Goal: Find specific page/section: Find specific page/section

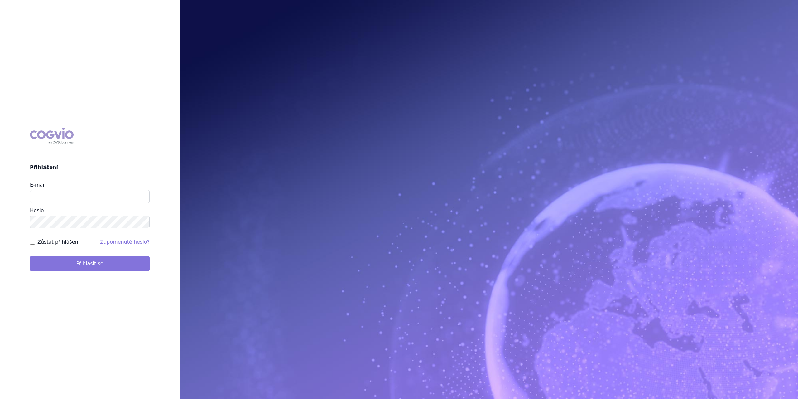
type input "[PERSON_NAME][EMAIL_ADDRESS][PERSON_NAME][DOMAIN_NAME]"
click at [71, 262] on button "Přihlásit se" at bounding box center [90, 264] width 120 height 16
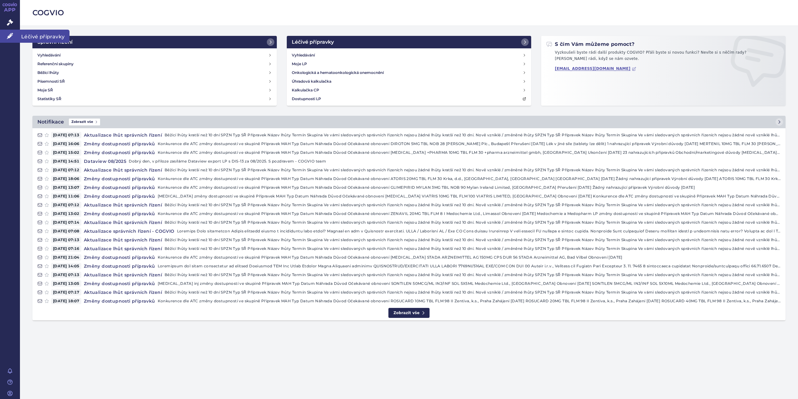
click at [54, 38] on span "Léčivé přípravky" at bounding box center [45, 36] width 50 height 13
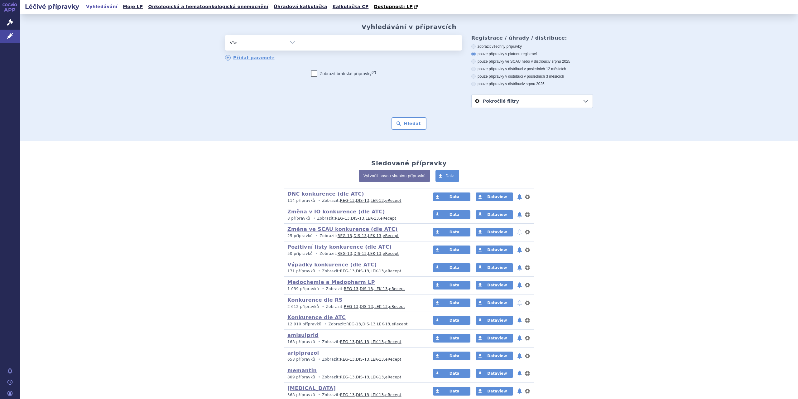
click at [292, 43] on select "Vše Přípravek/SUKL kód MAH VPOIS ATC/Aktivní látka Léková forma Síla" at bounding box center [262, 42] width 75 height 14
select select "filter-atc-group"
click at [225, 35] on select "Vše Přípravek/SUKL kód MAH VPOIS ATC/Aktivní látka Léková forma Síla" at bounding box center [262, 42] width 75 height 14
click at [307, 45] on ul at bounding box center [381, 41] width 162 height 13
click at [300, 45] on select at bounding box center [300, 43] width 0 height 16
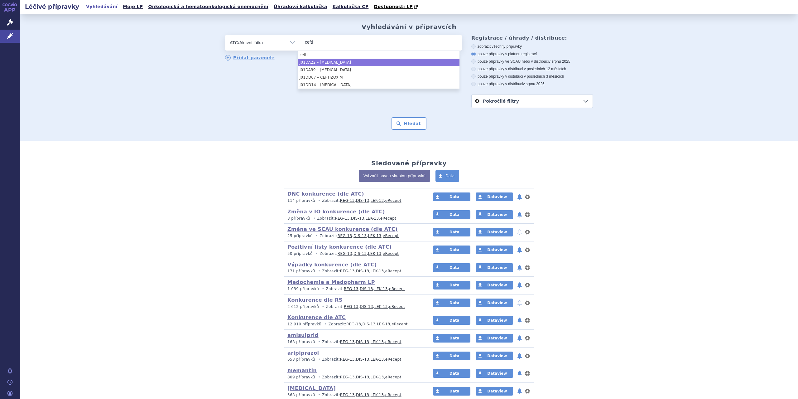
type input "cefti"
select select "J01DA22"
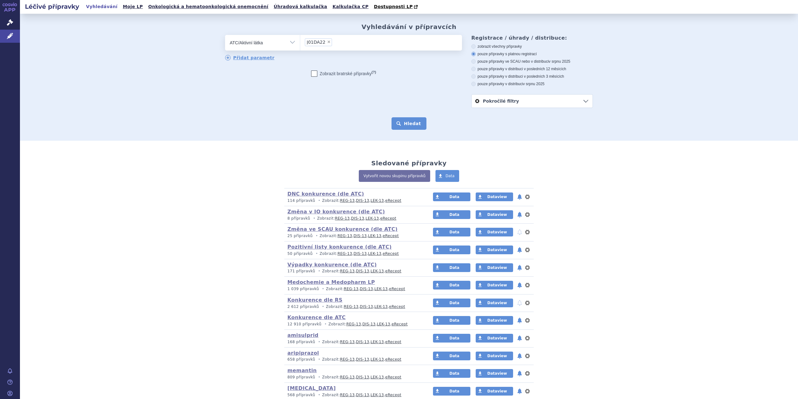
click at [406, 124] on button "Hledat" at bounding box center [408, 123] width 35 height 12
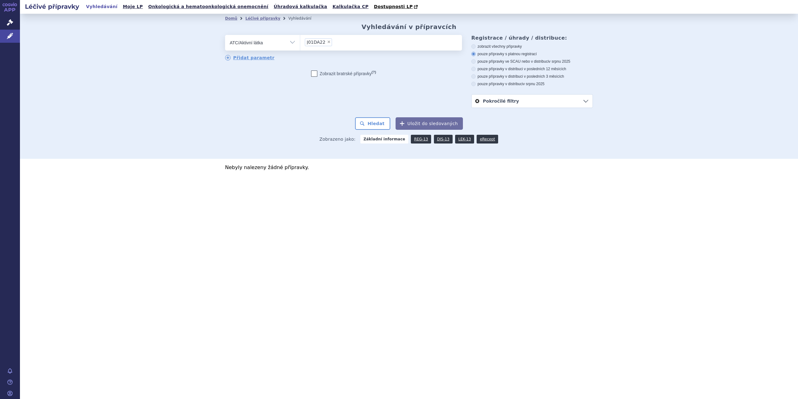
click at [327, 43] on span "×" at bounding box center [329, 42] width 4 height 4
click at [300, 43] on select "J01DA22" at bounding box center [300, 43] width 0 height 16
select select
